Goal: Find specific page/section: Find specific page/section

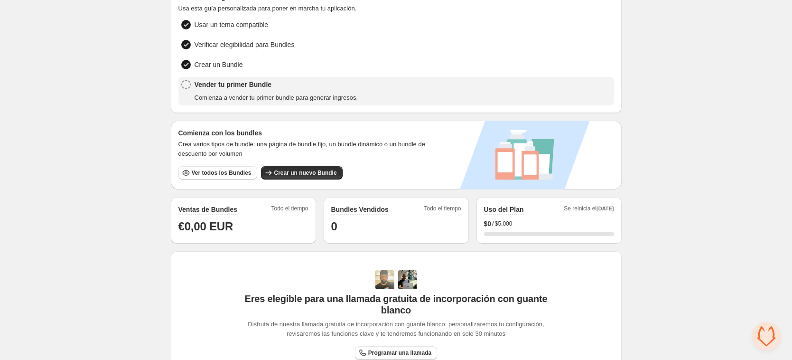
scroll to position [66, 0]
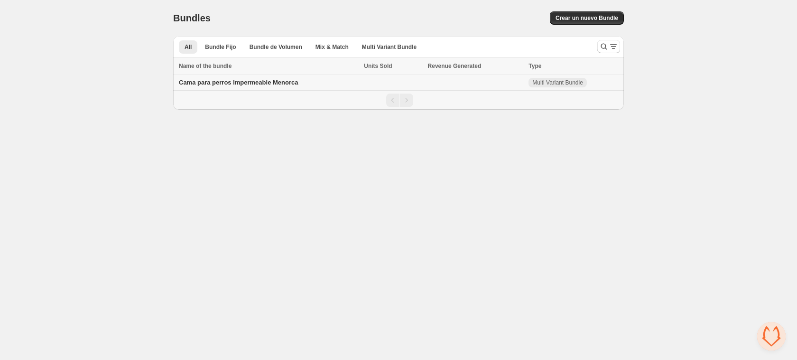
click at [270, 83] on span "Cama para perros Impermeable Menorca" at bounding box center [238, 82] width 119 height 7
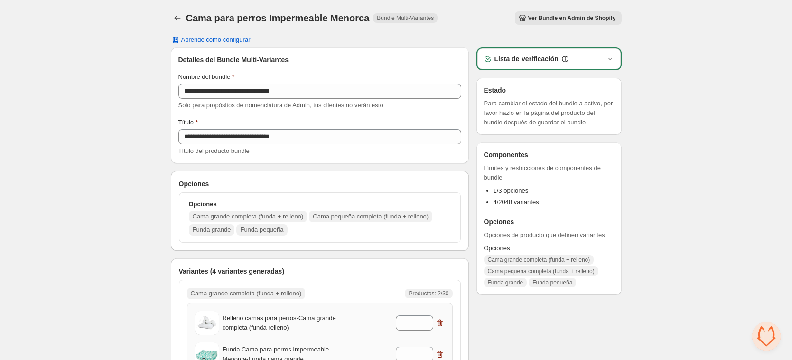
click at [567, 18] on span "Ver Bundle en Admin de Shopify" at bounding box center [572, 18] width 88 height 8
